Goal: Task Accomplishment & Management: Manage account settings

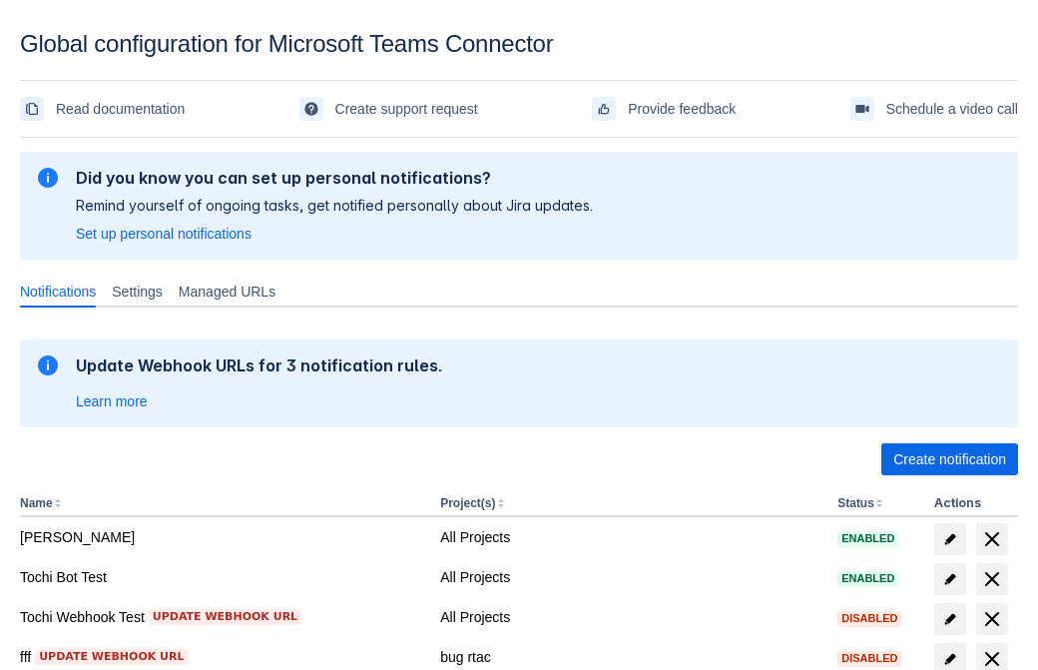
click at [949, 459] on span "Create notification" at bounding box center [949, 459] width 113 height 32
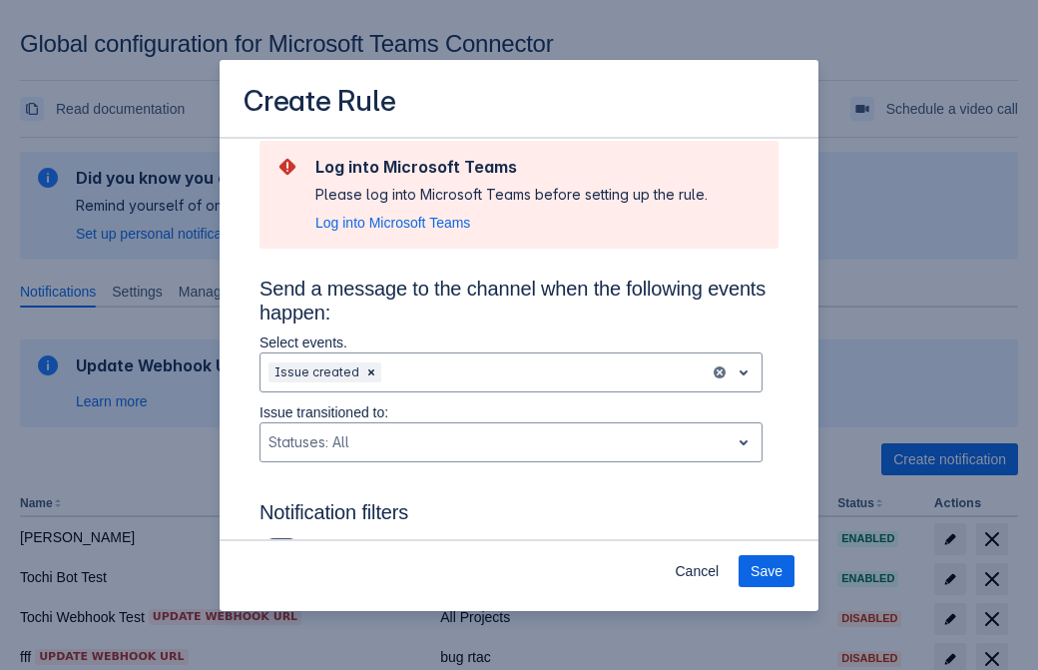
type input "RuleName-703960New Rule (42)"
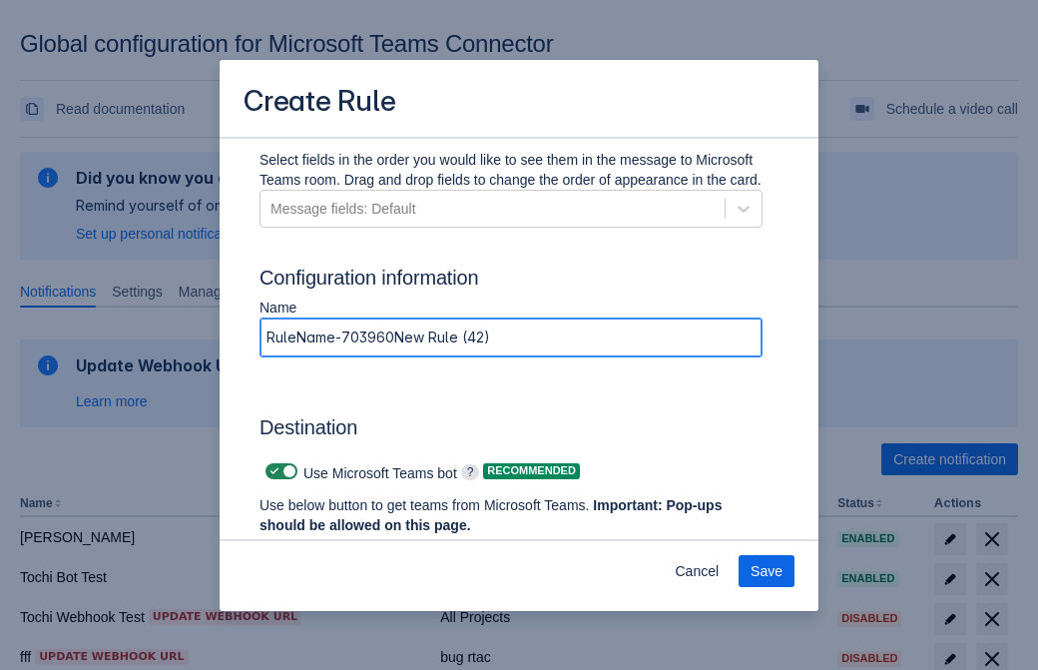
click at [370, 547] on span "Authenticate in Microsoft Teams" at bounding box center [370, 563] width 198 height 32
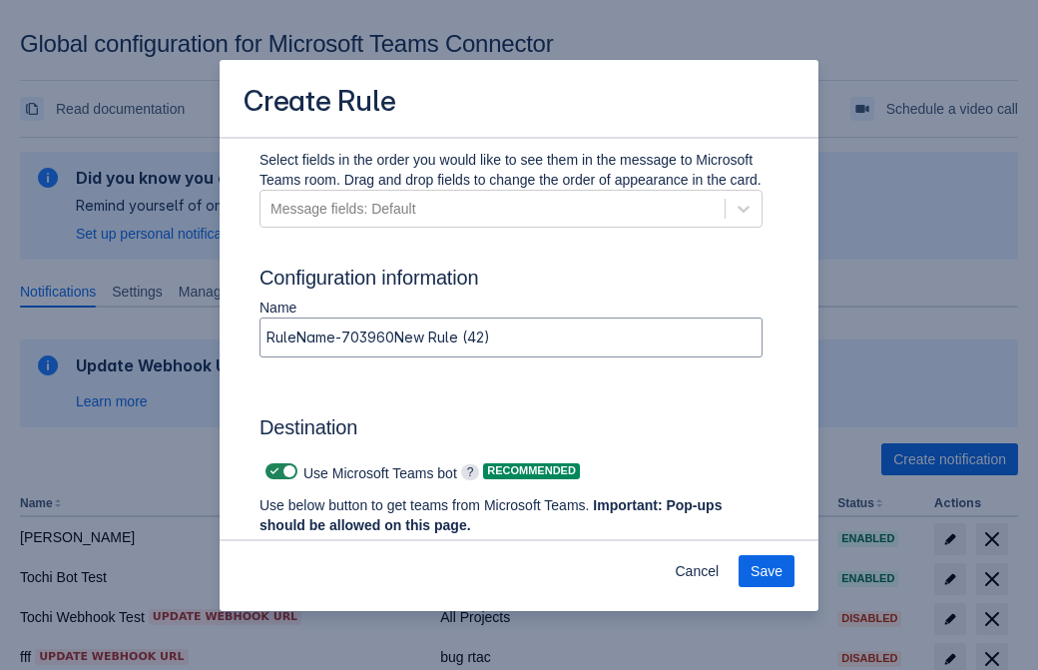
scroll to position [0, 0]
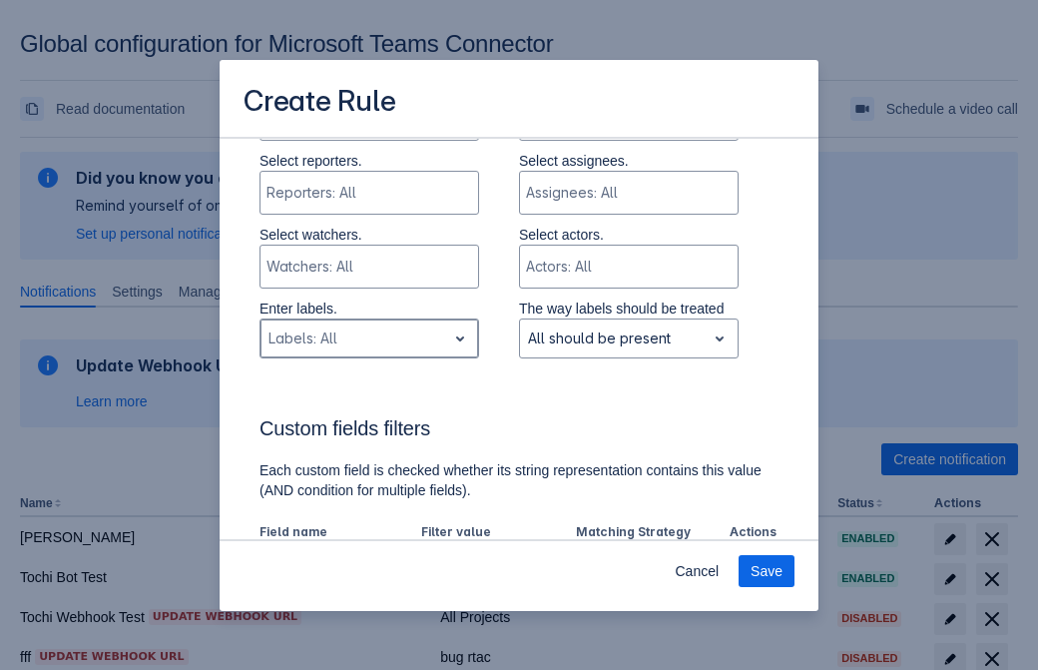
click at [368, 338] on div "Scrollable content" at bounding box center [353, 338] width 170 height 24
type input "703960_label"
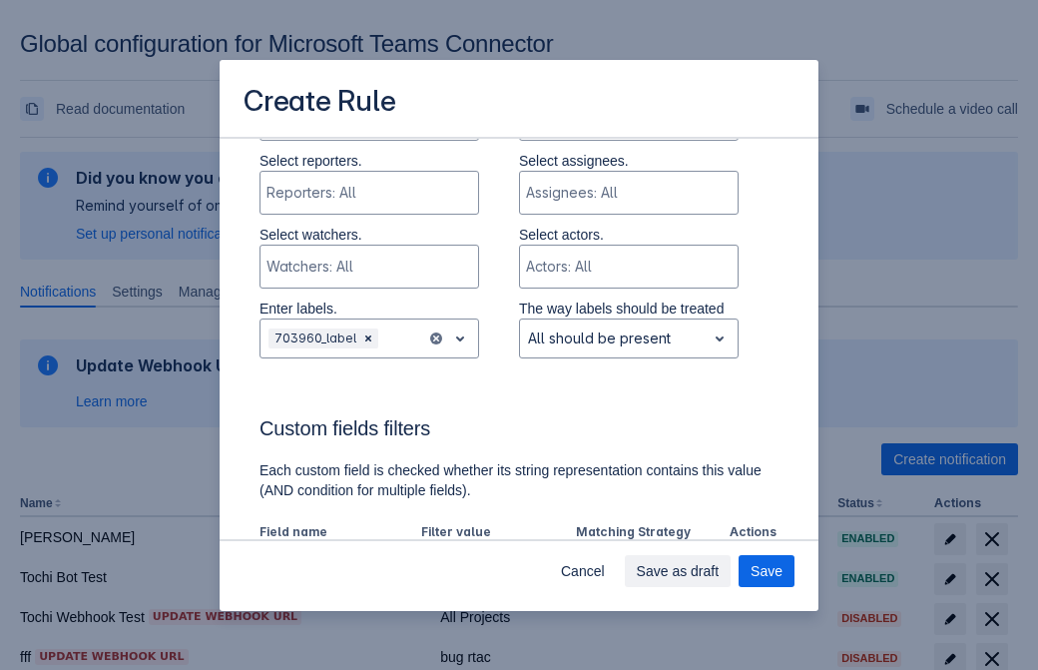
scroll to position [1386, 0]
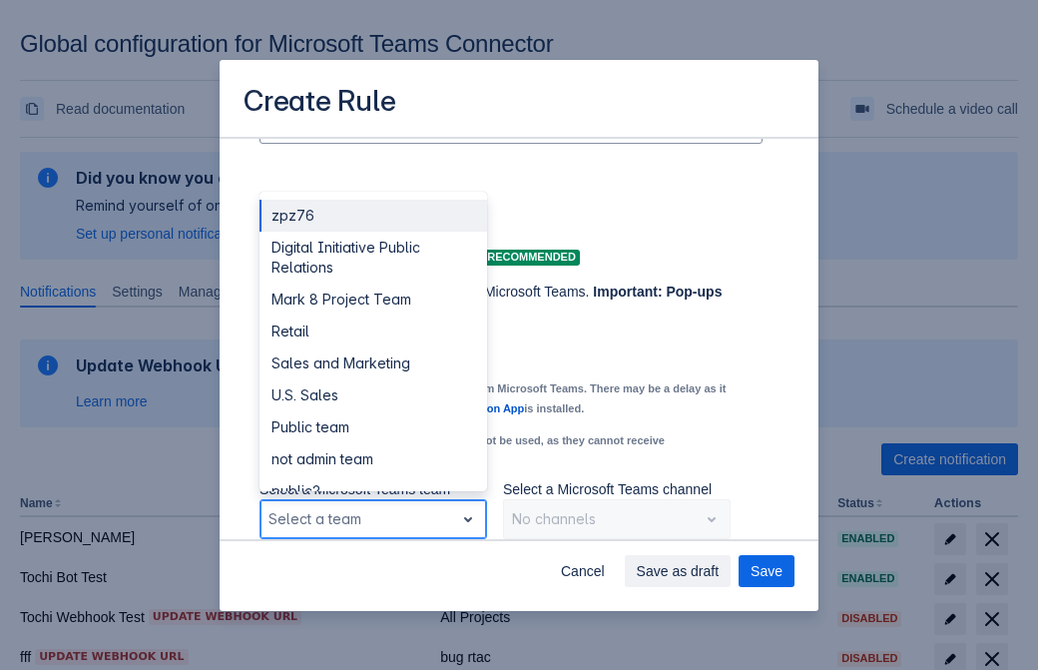
click at [372, 331] on div "Retail" at bounding box center [373, 331] width 228 height 32
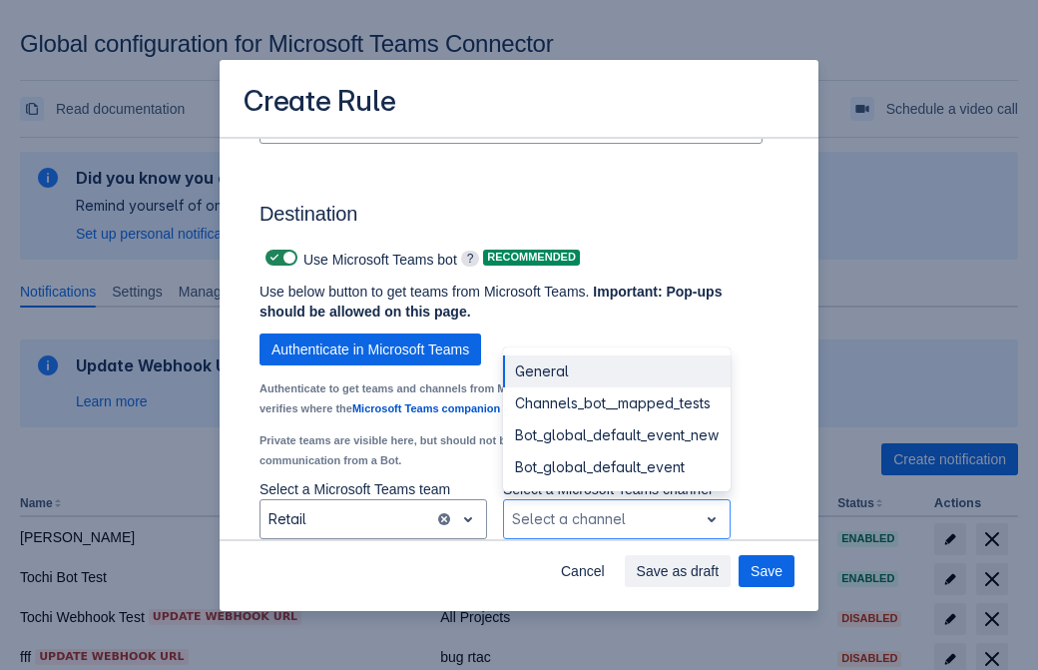
click at [616, 467] on div "Bot_global_default_event" at bounding box center [617, 467] width 228 height 32
click at [719, 571] on span "Save as draft" at bounding box center [678, 571] width 83 height 32
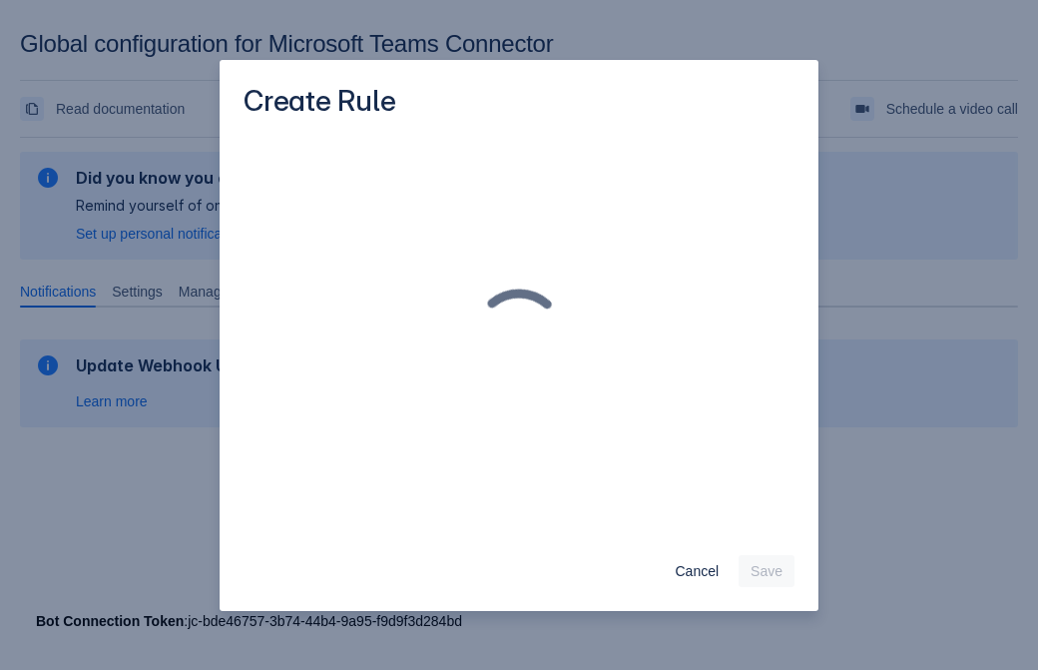
scroll to position [0, 0]
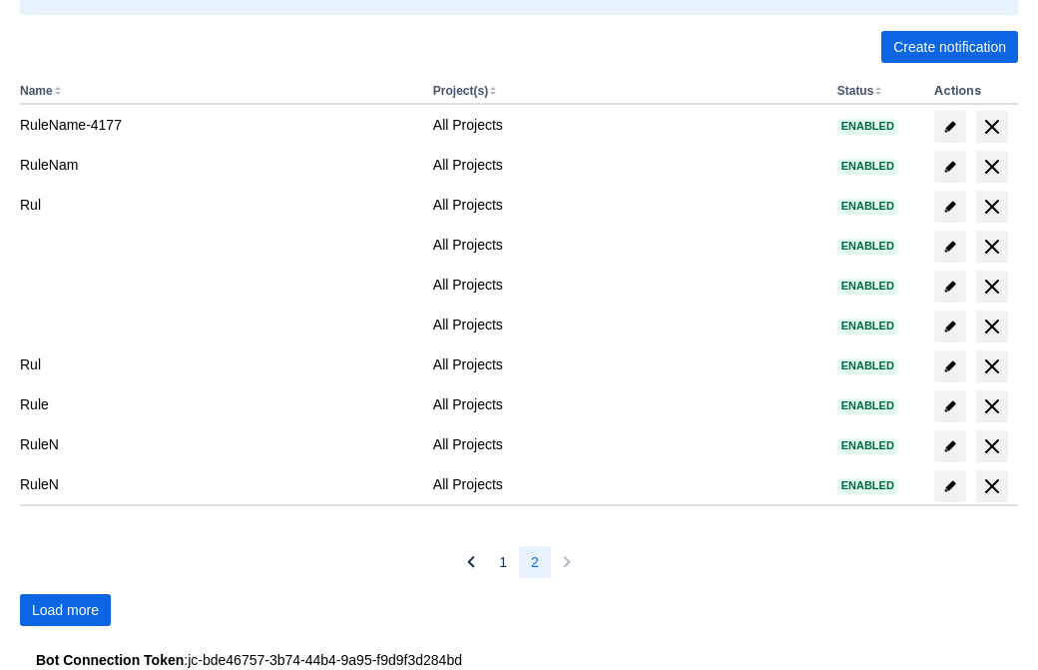
click at [65, 610] on span "Load more" at bounding box center [65, 610] width 67 height 32
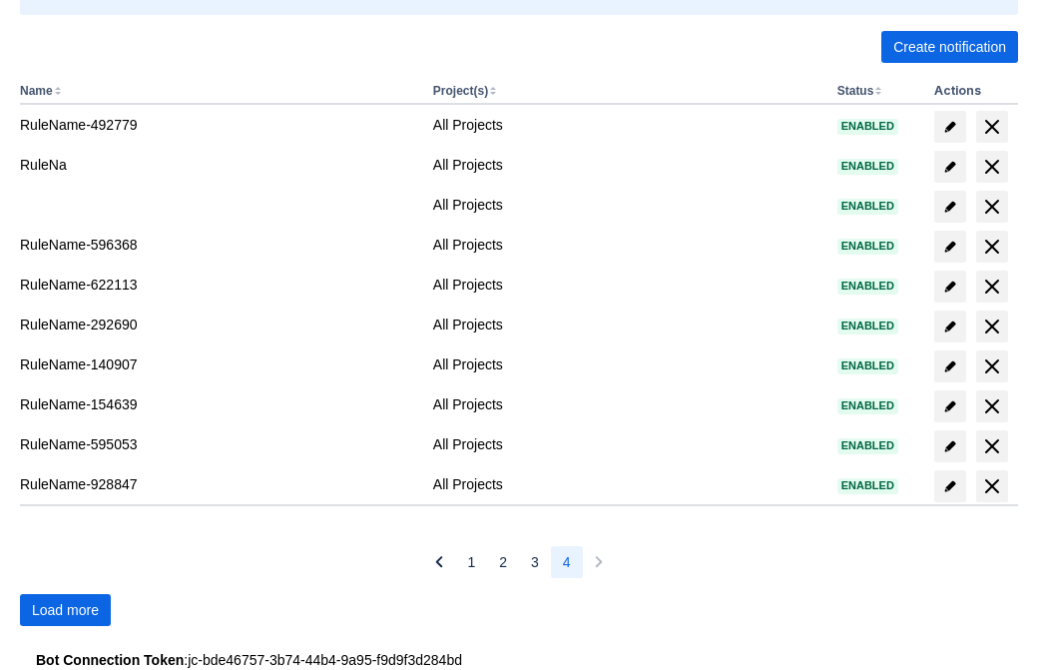
click at [65, 610] on span "Load more" at bounding box center [65, 610] width 67 height 32
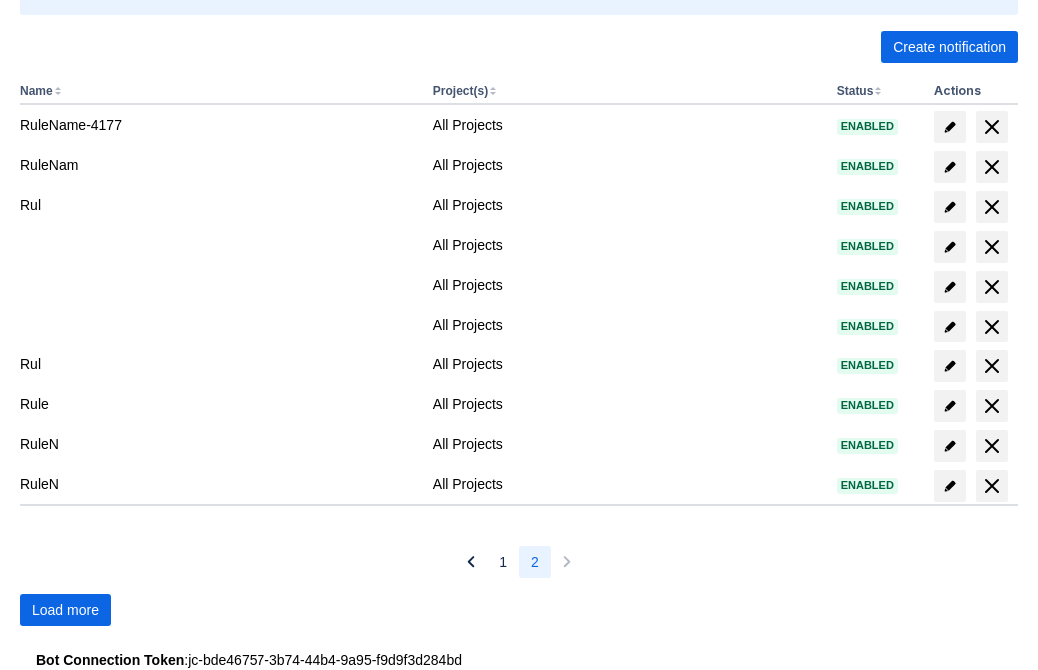
click at [65, 610] on span "Load more" at bounding box center [65, 610] width 67 height 32
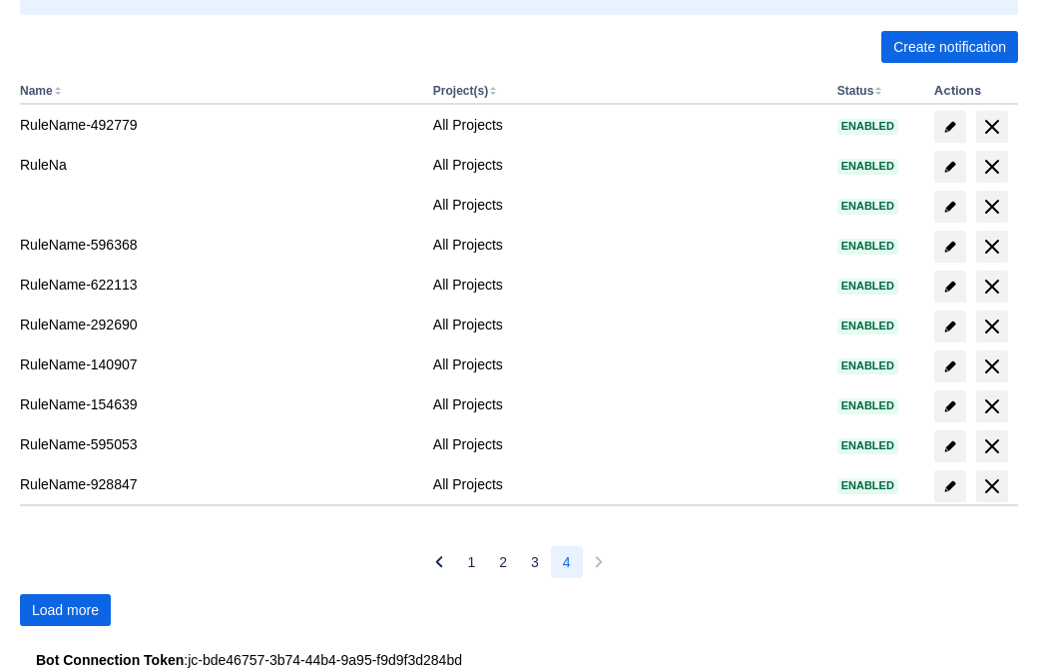
click at [65, 610] on span "Load more" at bounding box center [65, 610] width 67 height 32
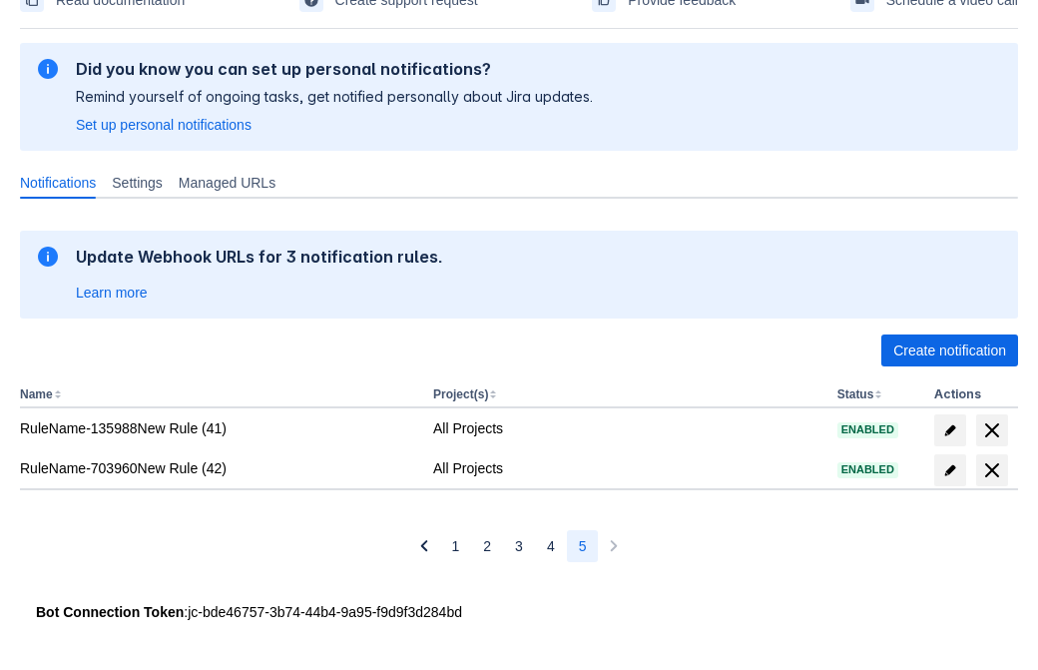
click at [991, 470] on span "delete" at bounding box center [992, 470] width 24 height 24
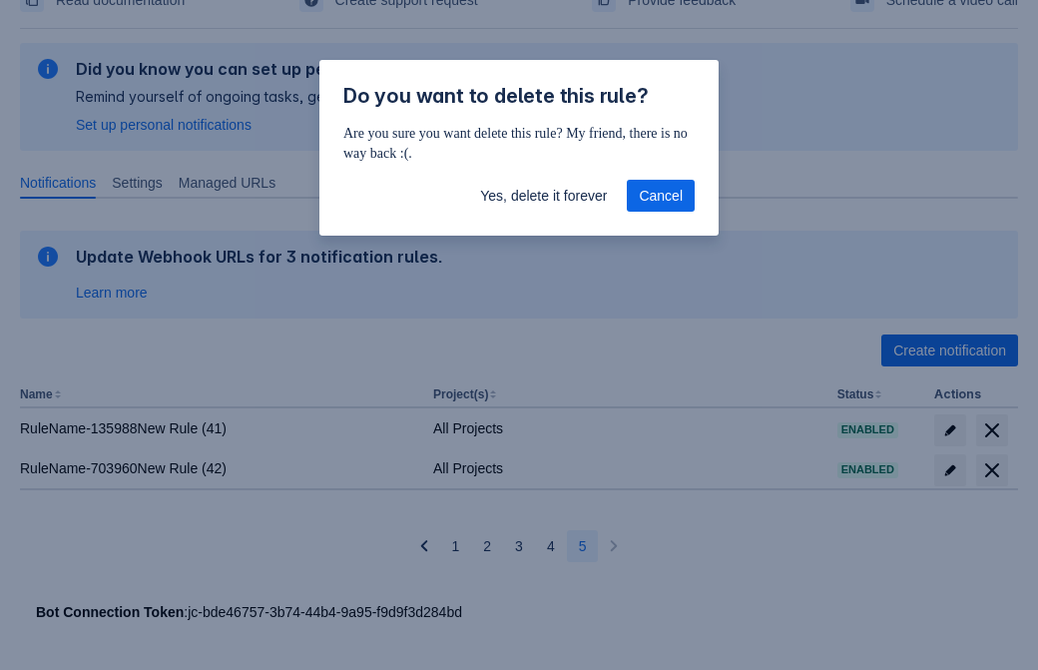
click at [543, 196] on span "Yes, delete it forever" at bounding box center [543, 196] width 127 height 32
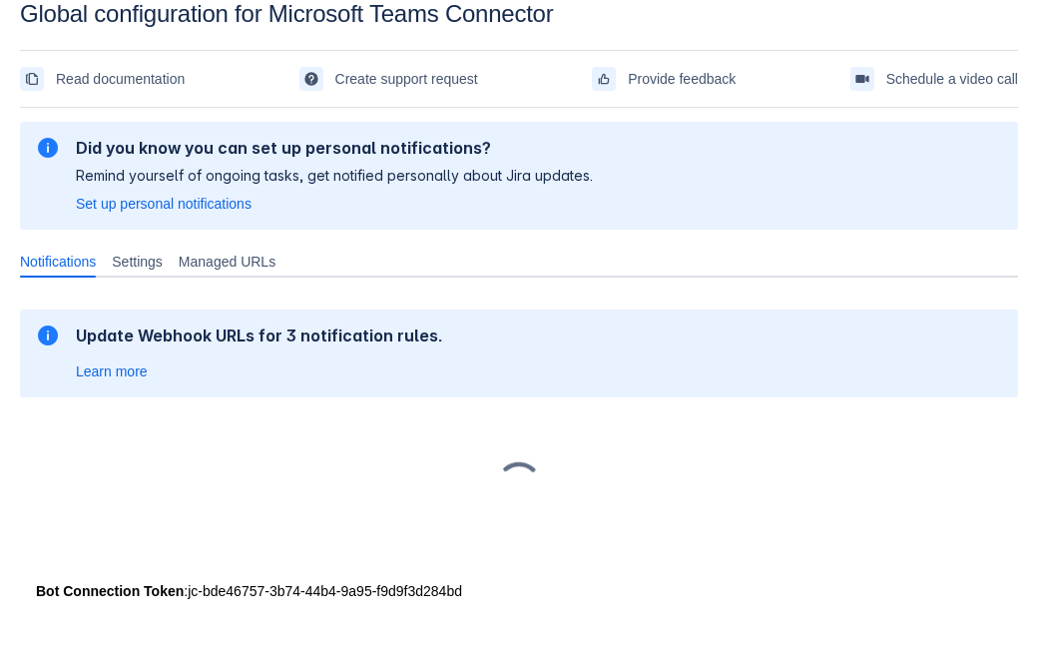
scroll to position [30, 0]
